Goal: Find specific page/section: Find specific page/section

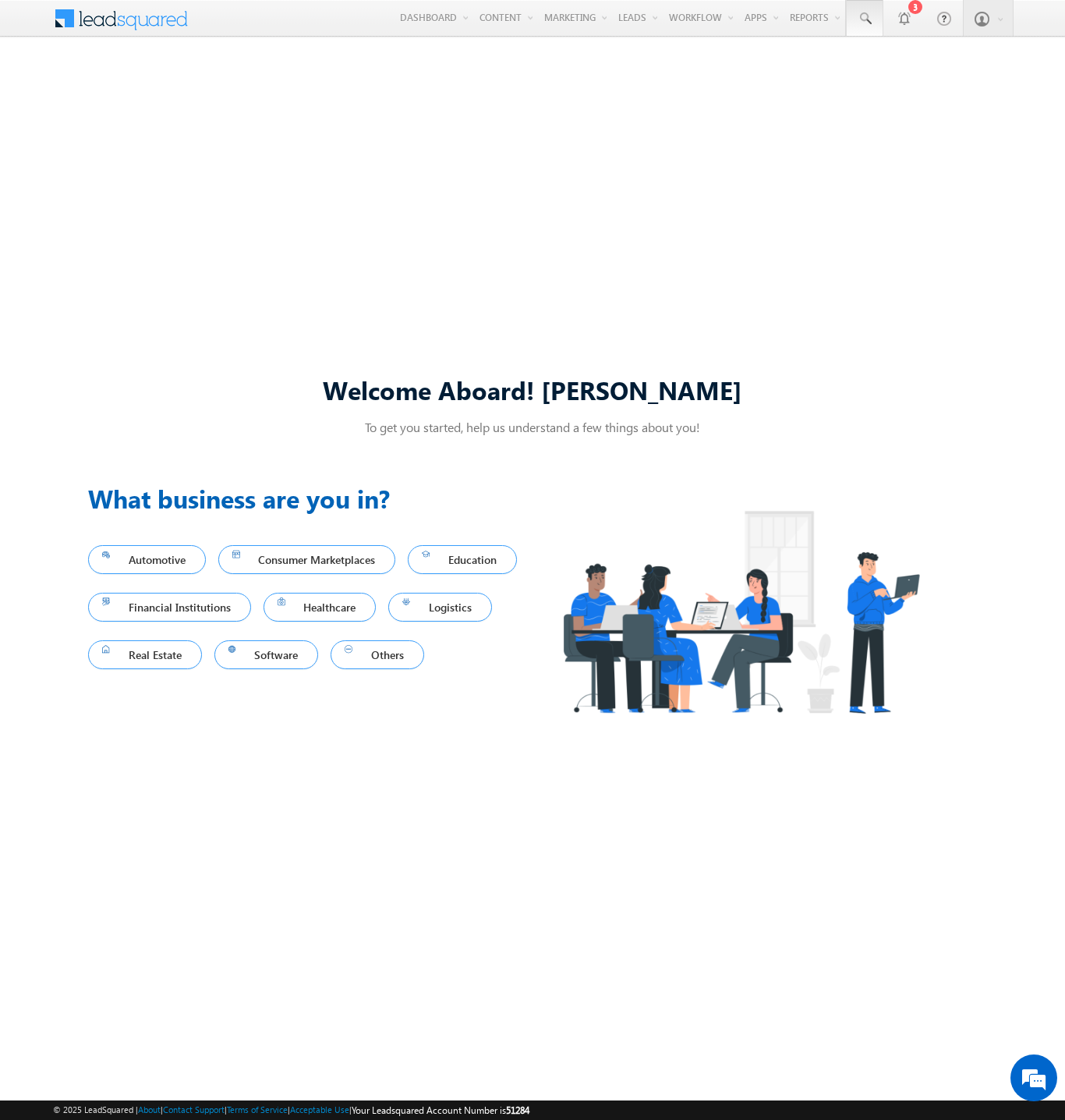
click at [863, 19] on span at bounding box center [864, 19] width 16 height 16
type input "8867526473"
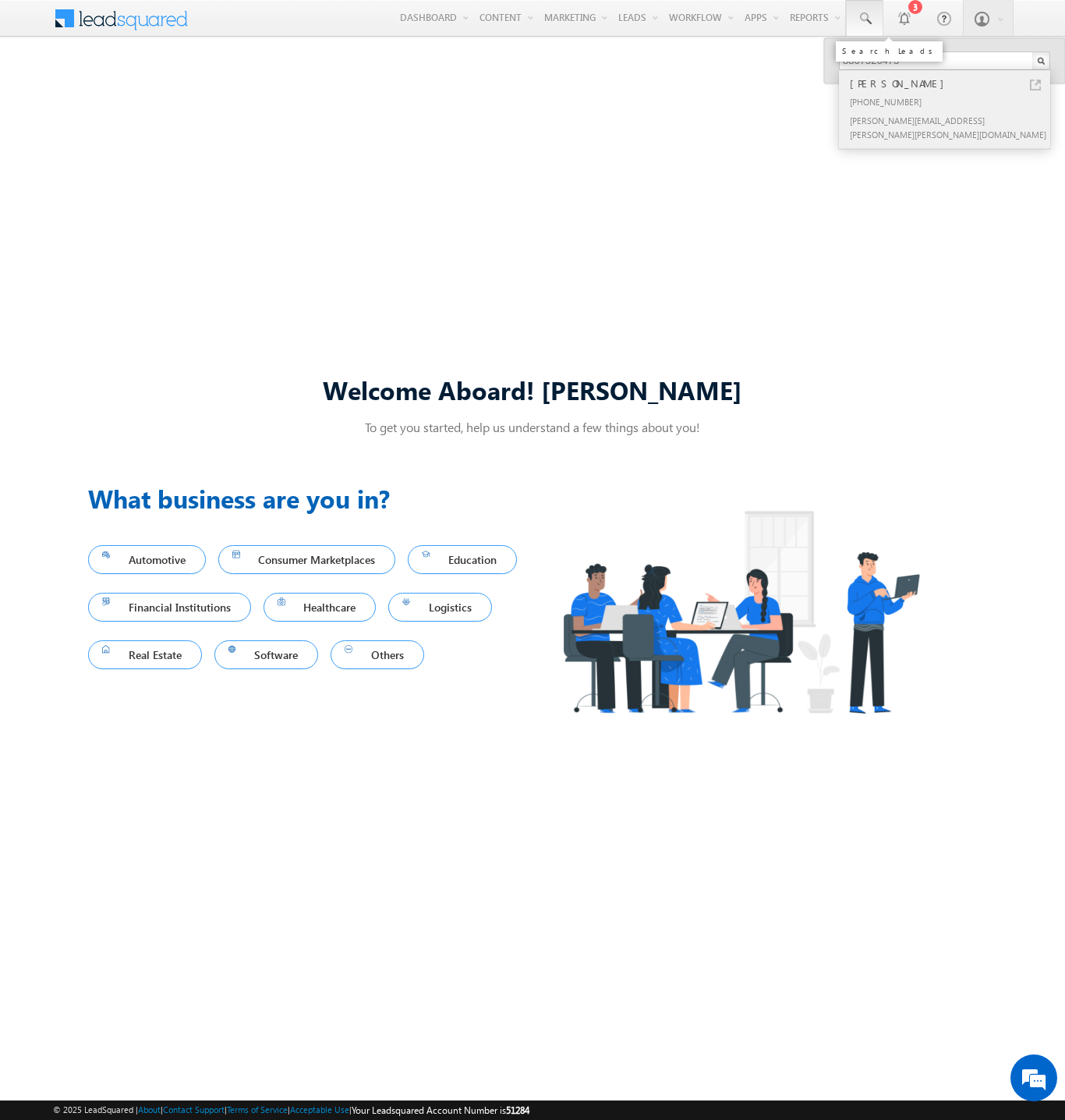
click at [951, 84] on div "[PERSON_NAME]" at bounding box center [950, 84] width 209 height 18
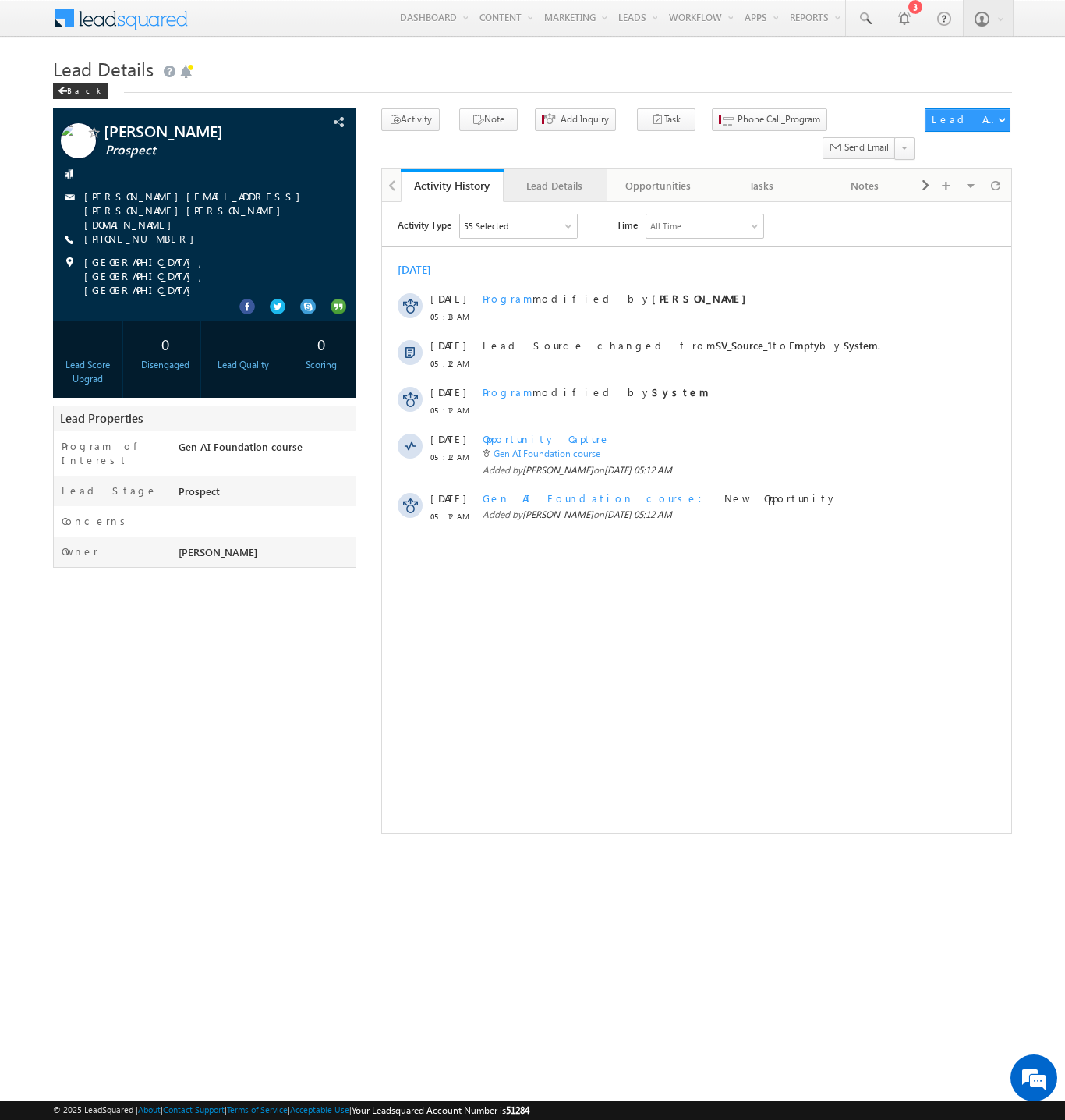
click at [554, 176] on div "Lead Details" at bounding box center [554, 185] width 76 height 19
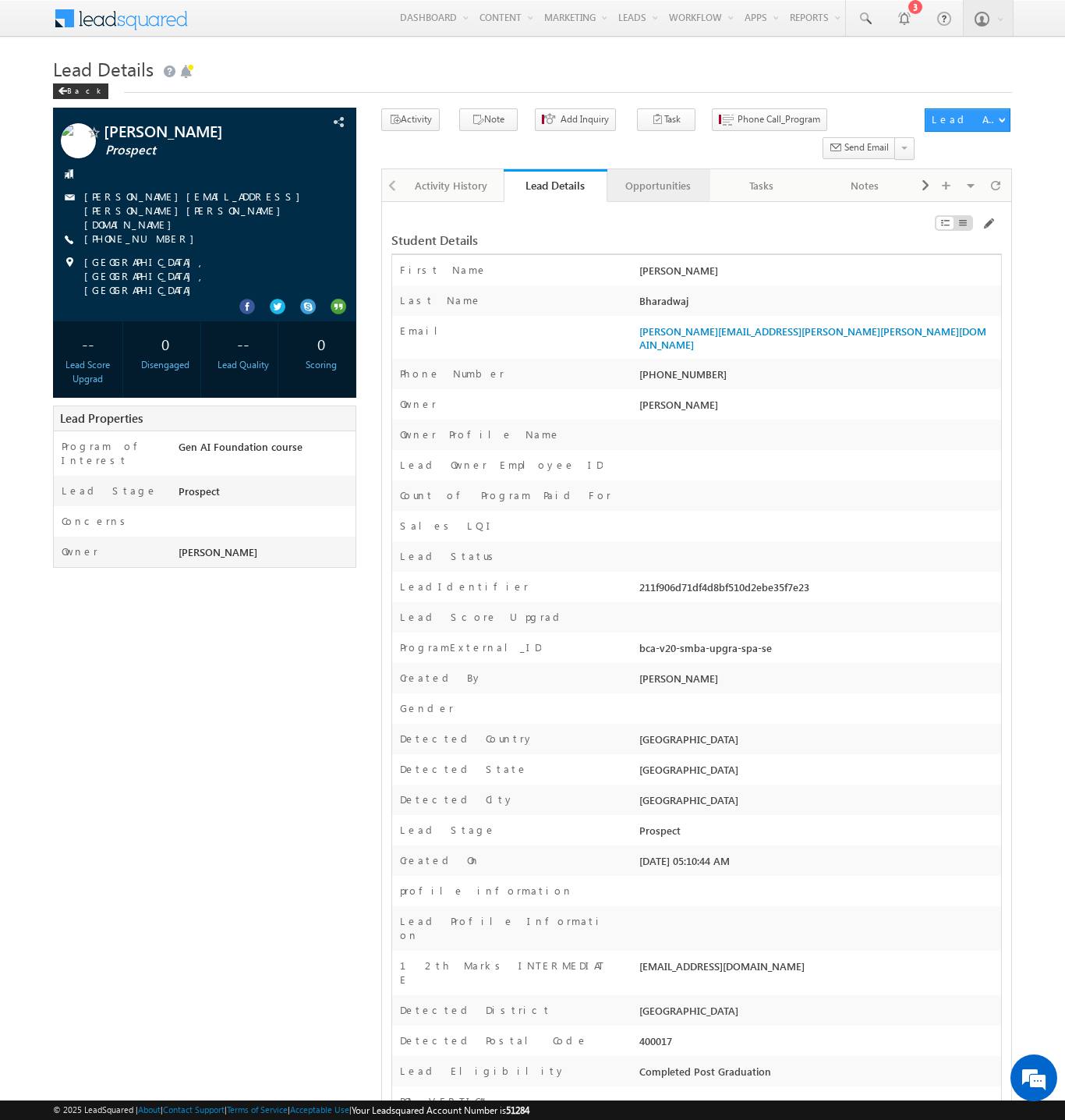
click at [657, 176] on div "Opportunities" at bounding box center [657, 185] width 76 height 19
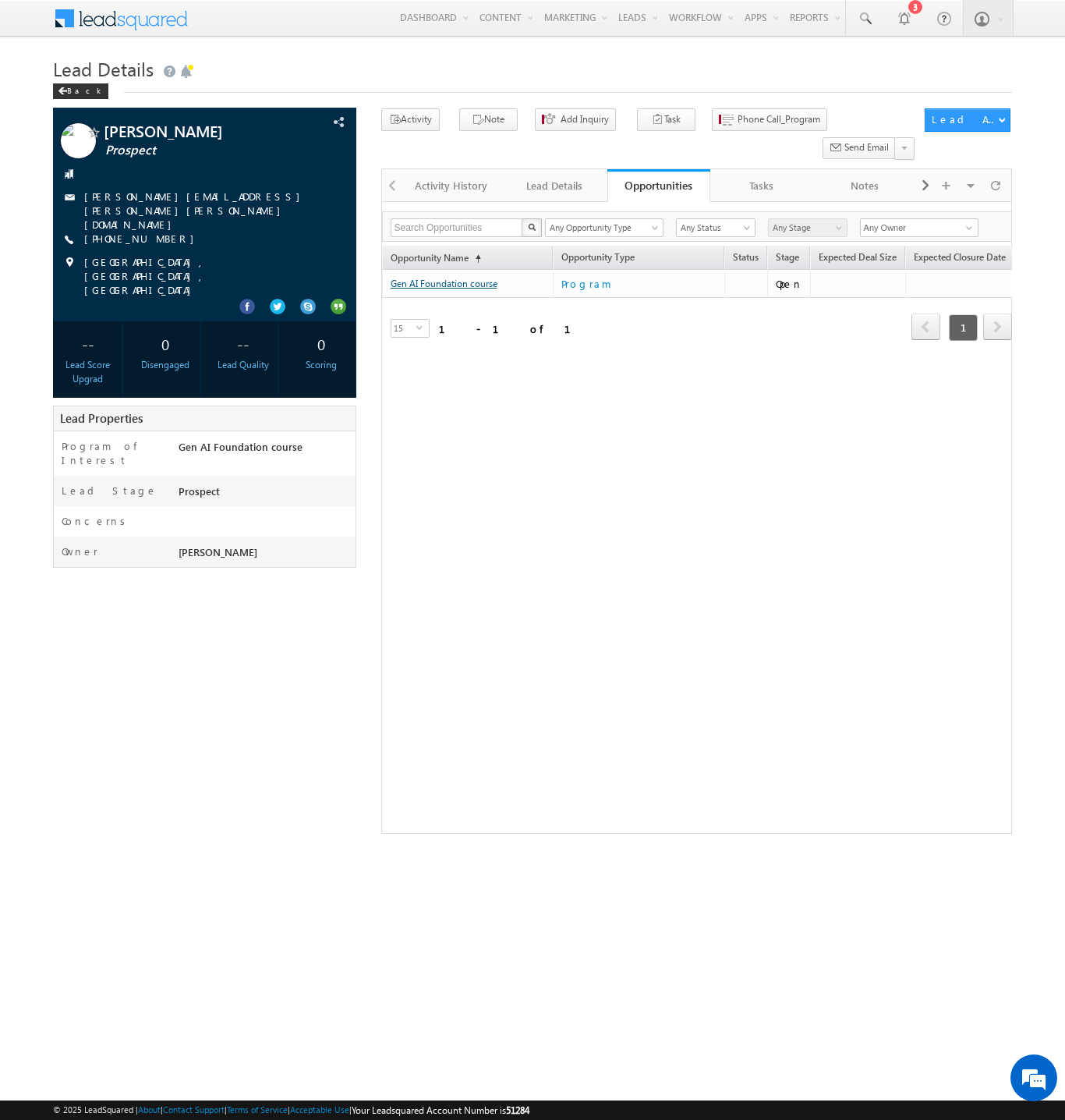
click at [467, 278] on link "Gen AI Foundation course" at bounding box center [444, 283] width 107 height 12
